Goal: Information Seeking & Learning: Learn about a topic

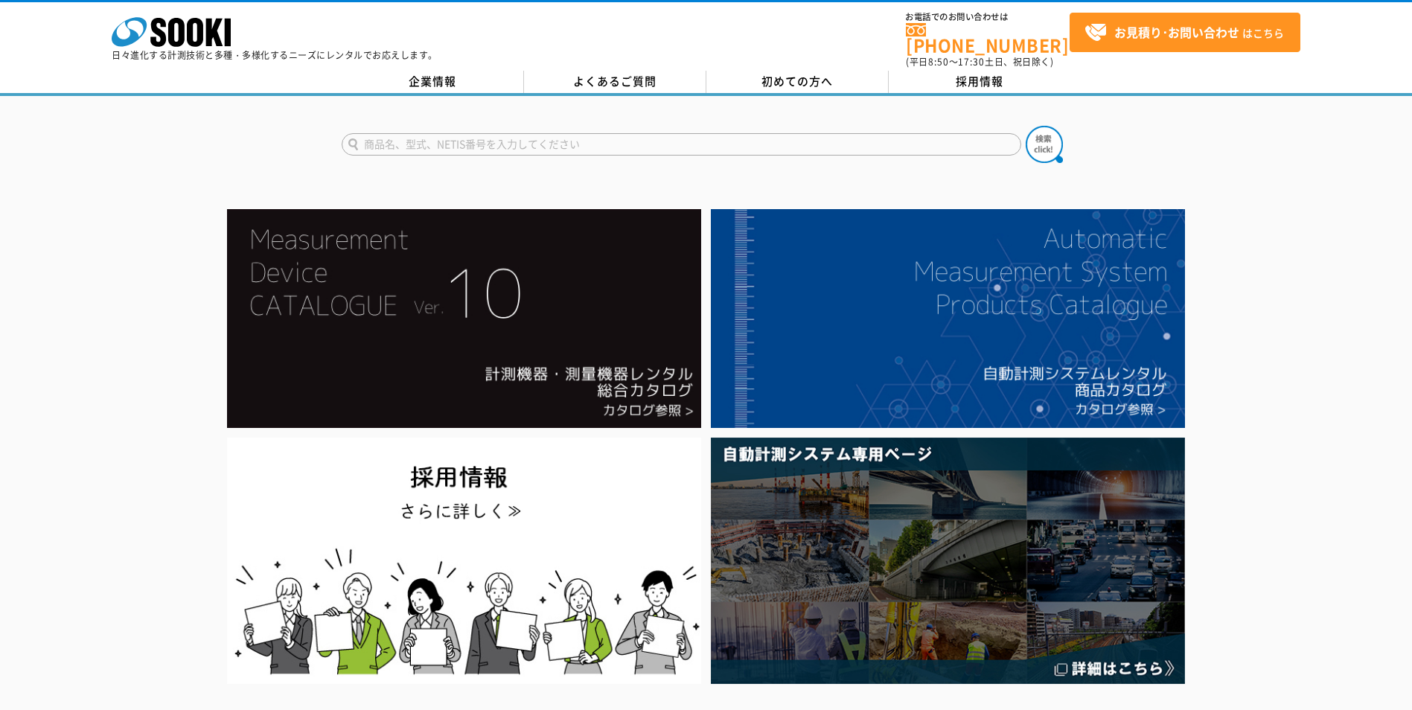
click at [608, 142] on input "text" at bounding box center [682, 144] width 680 height 22
type input "シュミット"
click at [1041, 129] on img at bounding box center [1044, 144] width 37 height 37
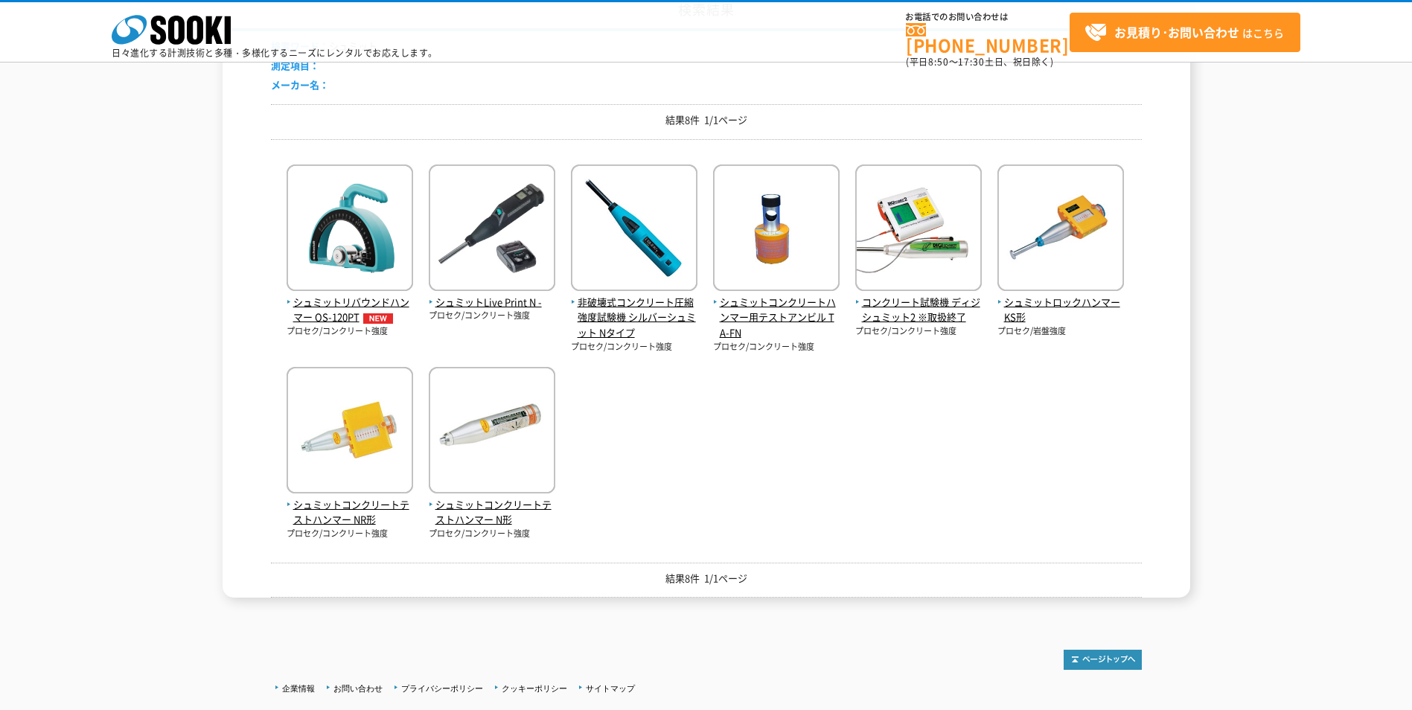
scroll to position [149, 0]
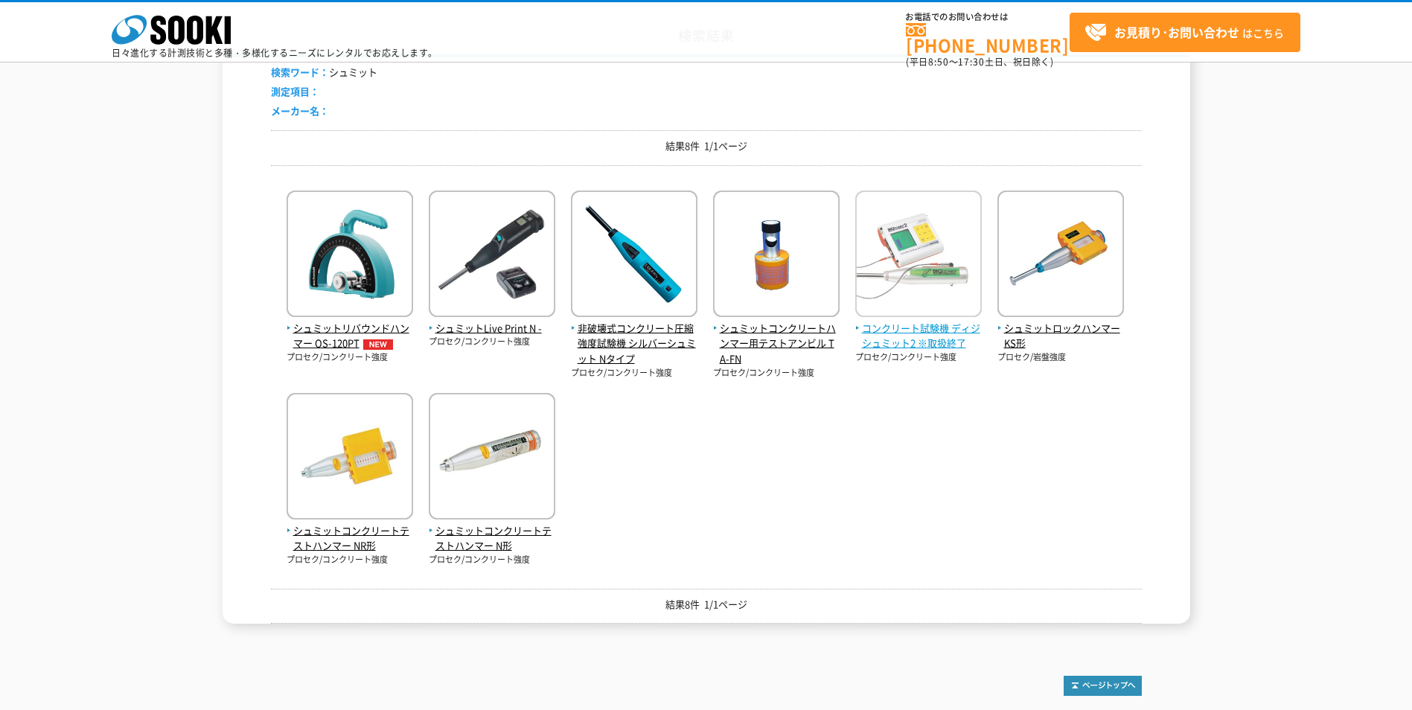
click at [872, 309] on img at bounding box center [918, 256] width 127 height 130
click at [881, 333] on span "コンクリート試験機 ディジシュミット2 ※取扱終了" at bounding box center [918, 336] width 127 height 31
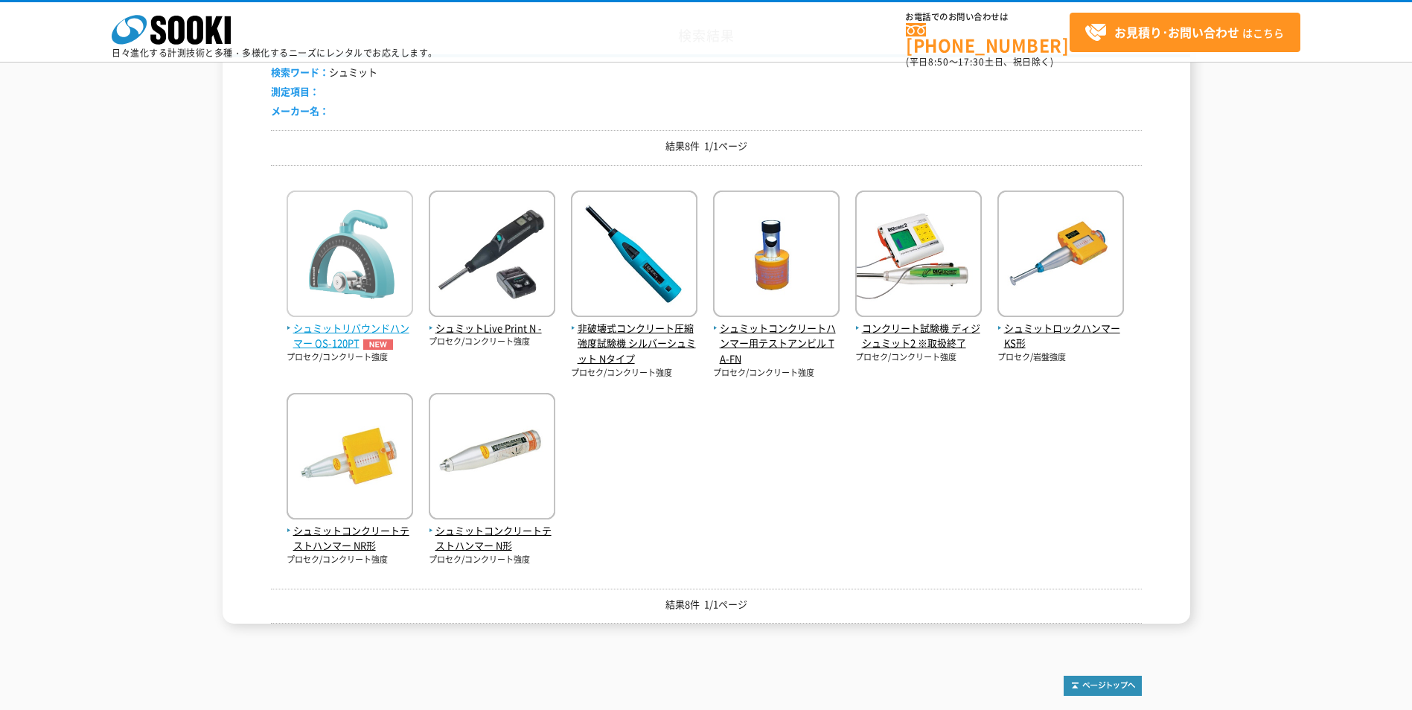
click at [367, 252] on img at bounding box center [350, 256] width 127 height 130
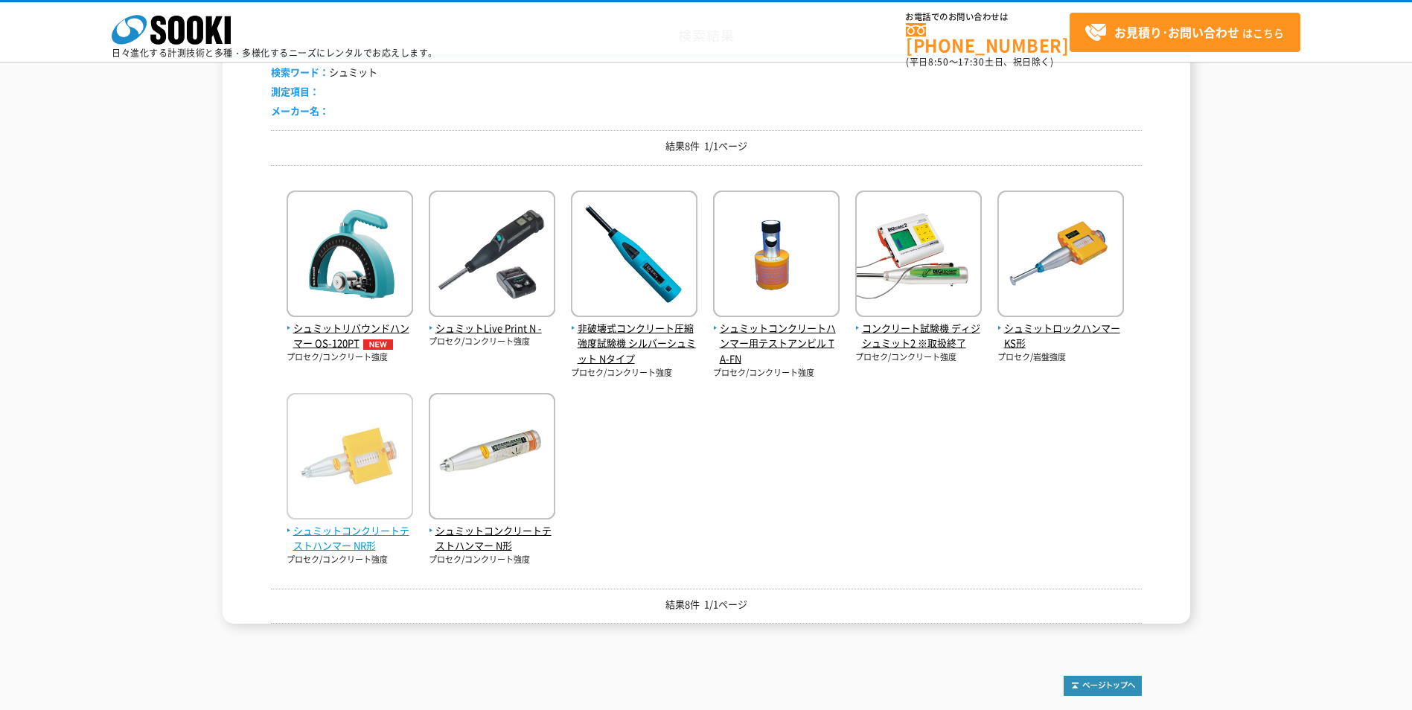
click at [396, 446] on img at bounding box center [350, 458] width 127 height 130
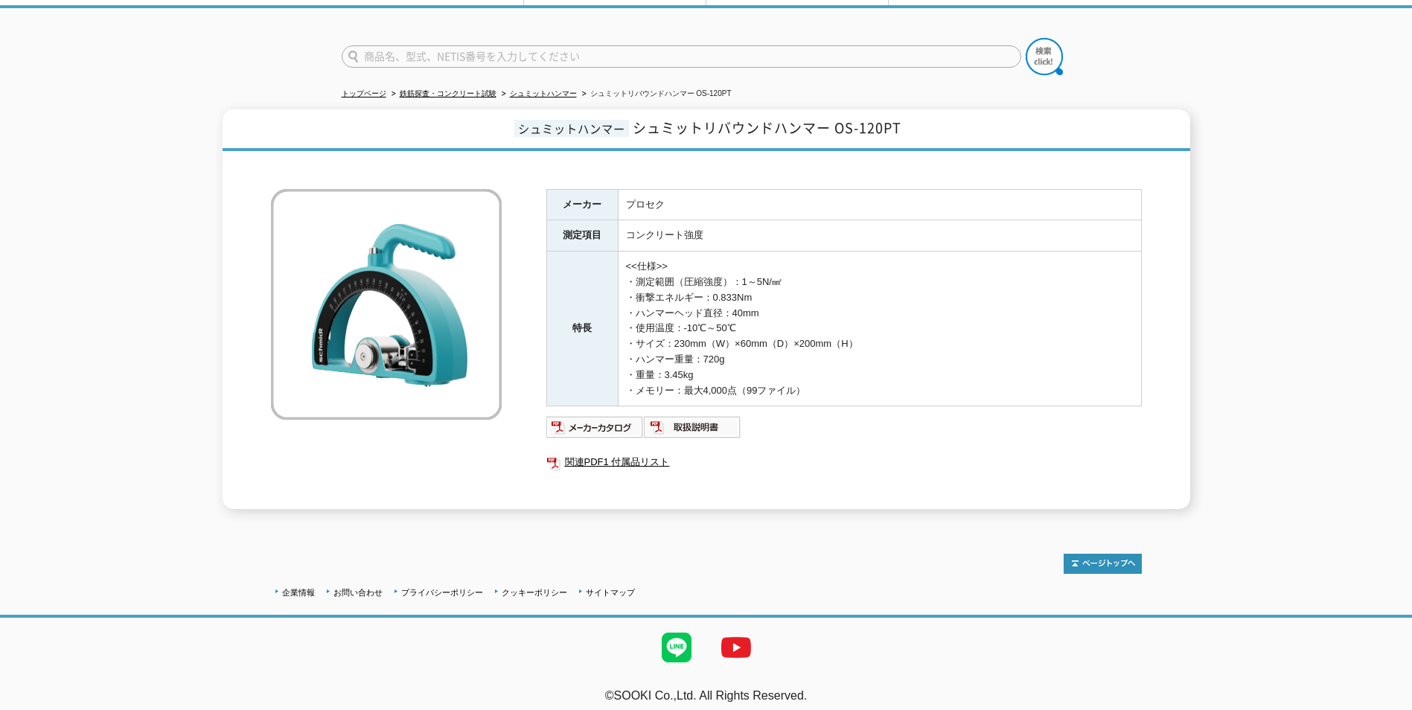
scroll to position [89, 0]
click at [602, 415] on img at bounding box center [595, 426] width 98 height 24
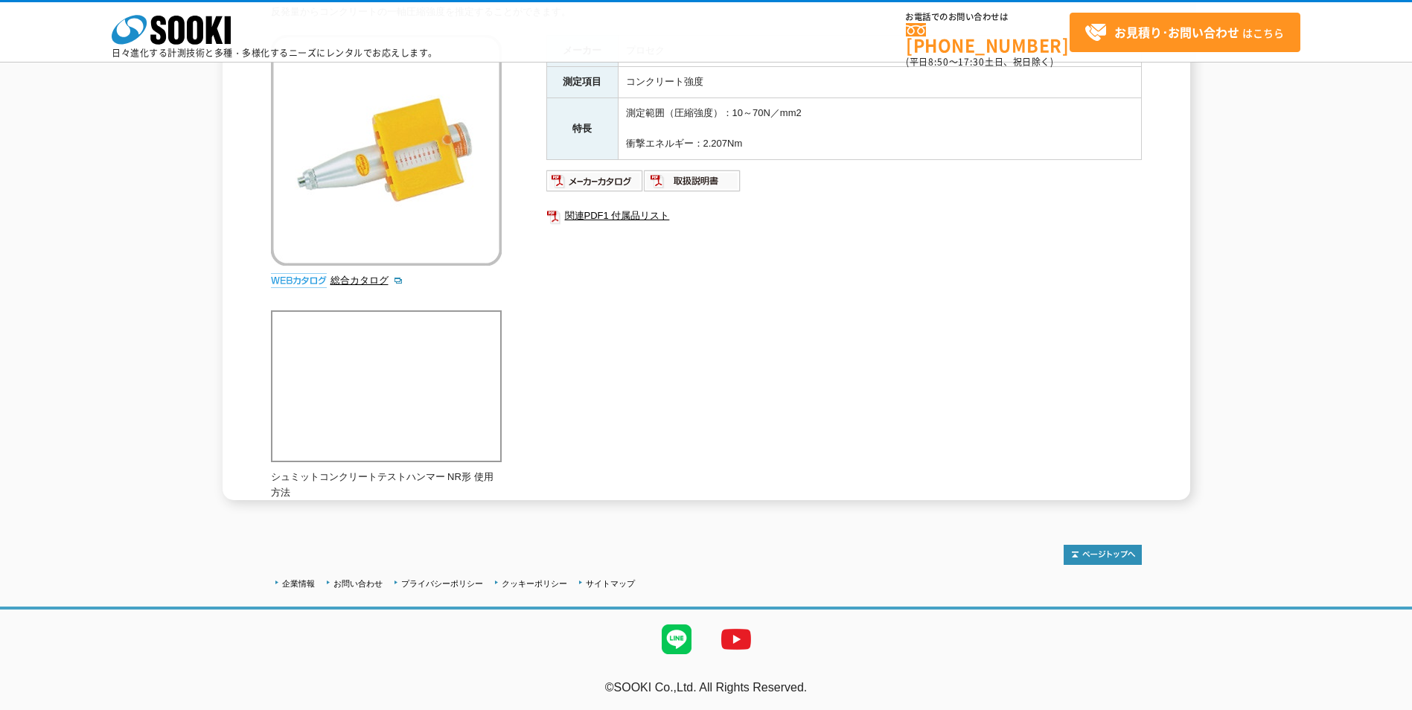
scroll to position [175, 0]
click at [606, 186] on img at bounding box center [595, 179] width 98 height 24
